Goal: Find specific page/section: Find specific page/section

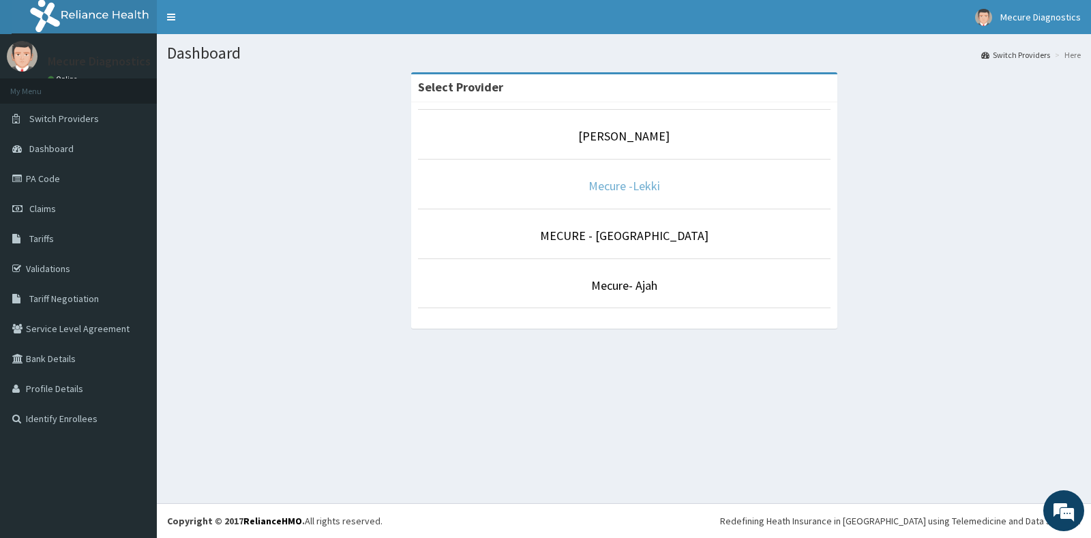
click at [647, 184] on link "Mecure -Lekki" at bounding box center [625, 186] width 72 height 16
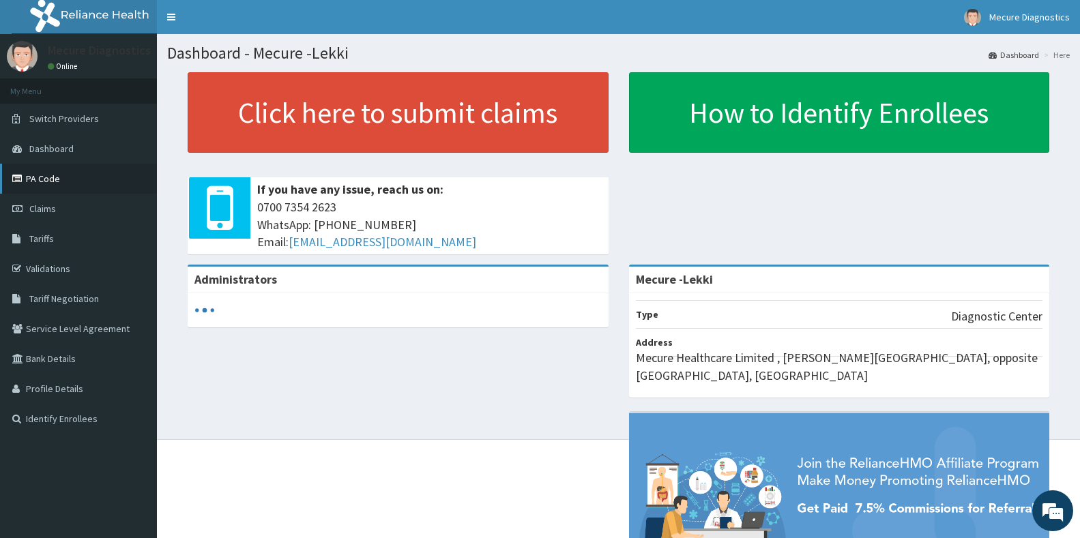
click at [53, 175] on link "PA Code" at bounding box center [78, 179] width 157 height 30
